Goal: Navigation & Orientation: Understand site structure

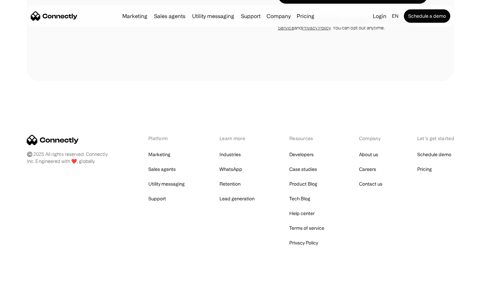
scroll to position [1291, 0]
